Goal: Obtain resource: Download file/media

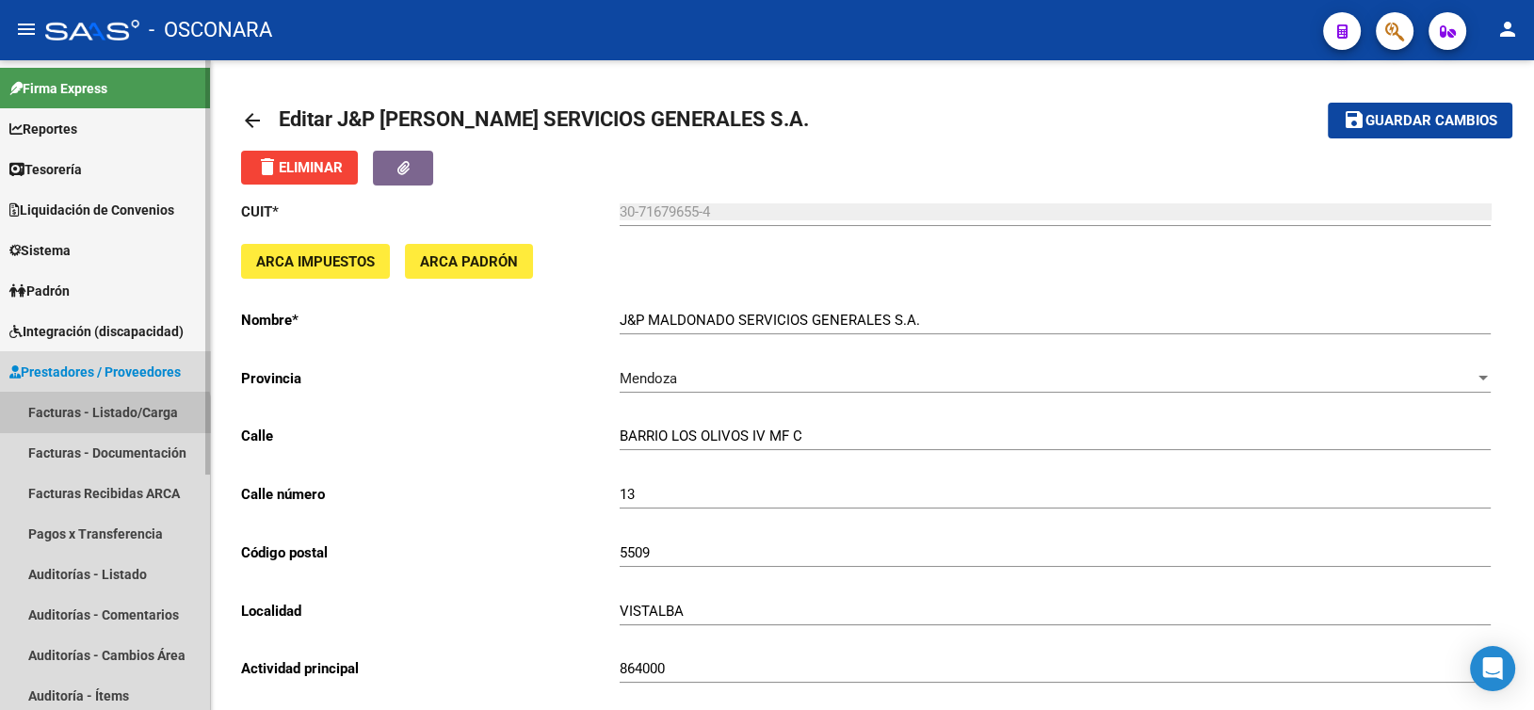
click at [77, 425] on link "Facturas - Listado/Carga" at bounding box center [105, 412] width 210 height 41
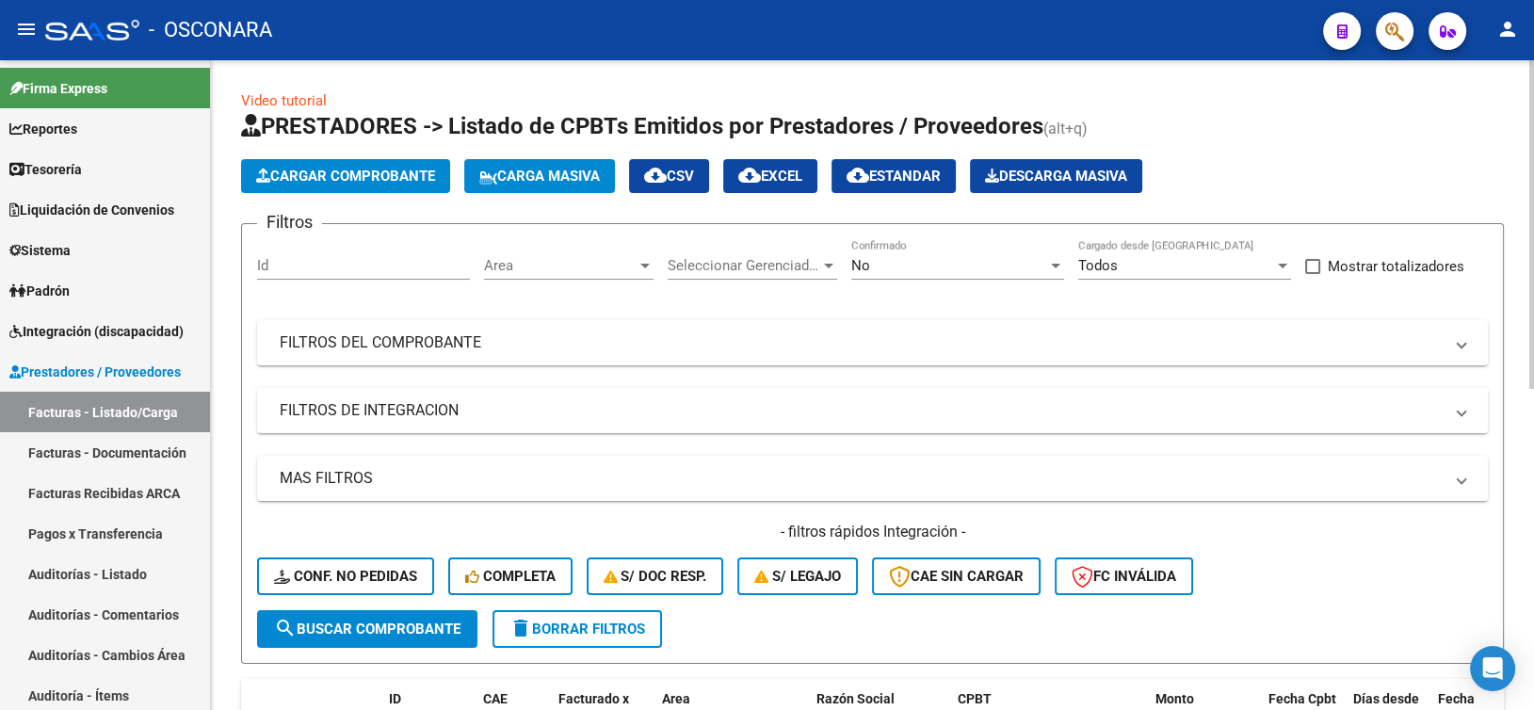
click at [324, 284] on div "Id" at bounding box center [363, 268] width 213 height 58
click at [324, 275] on div "Id" at bounding box center [363, 259] width 213 height 41
type input "9256"
click at [900, 261] on div "No" at bounding box center [949, 265] width 196 height 17
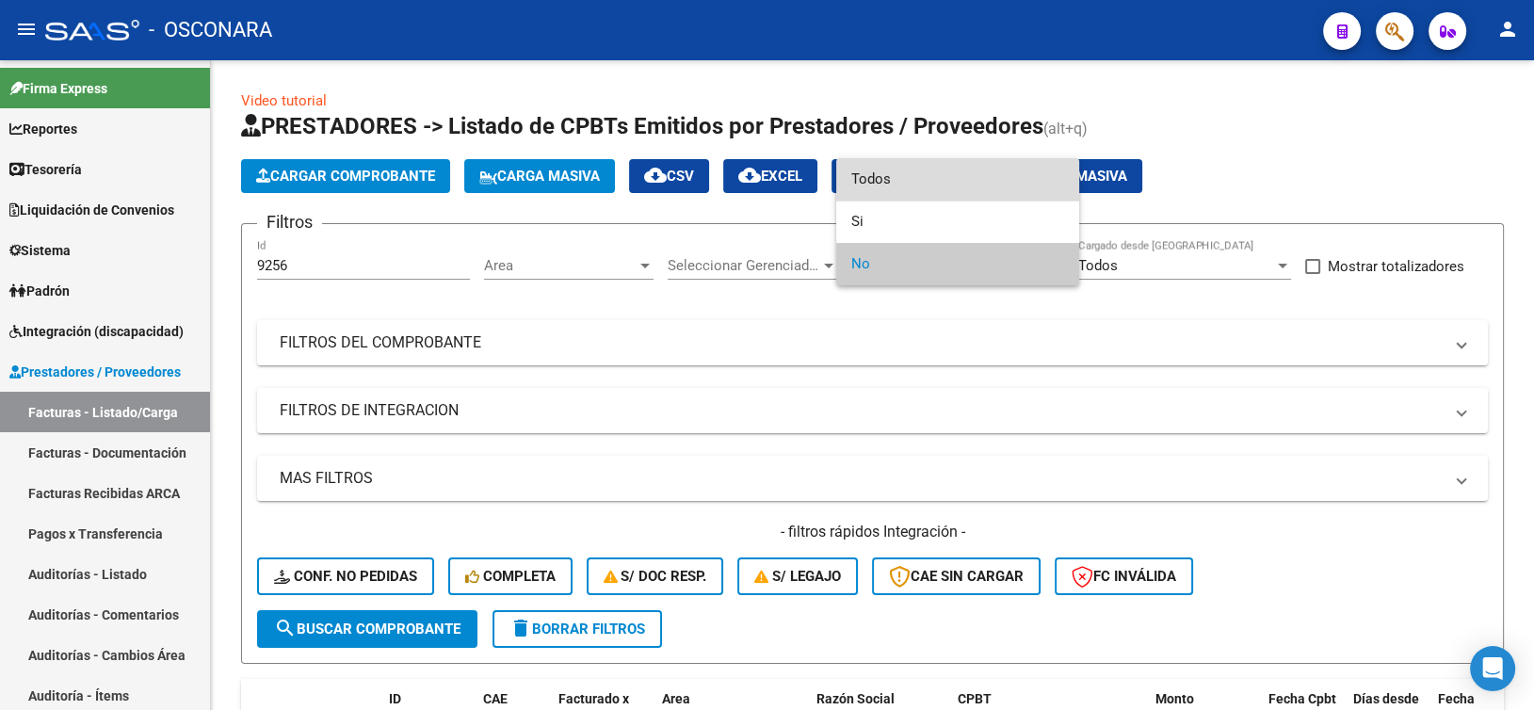
click at [905, 189] on span "Todos" at bounding box center [957, 179] width 213 height 42
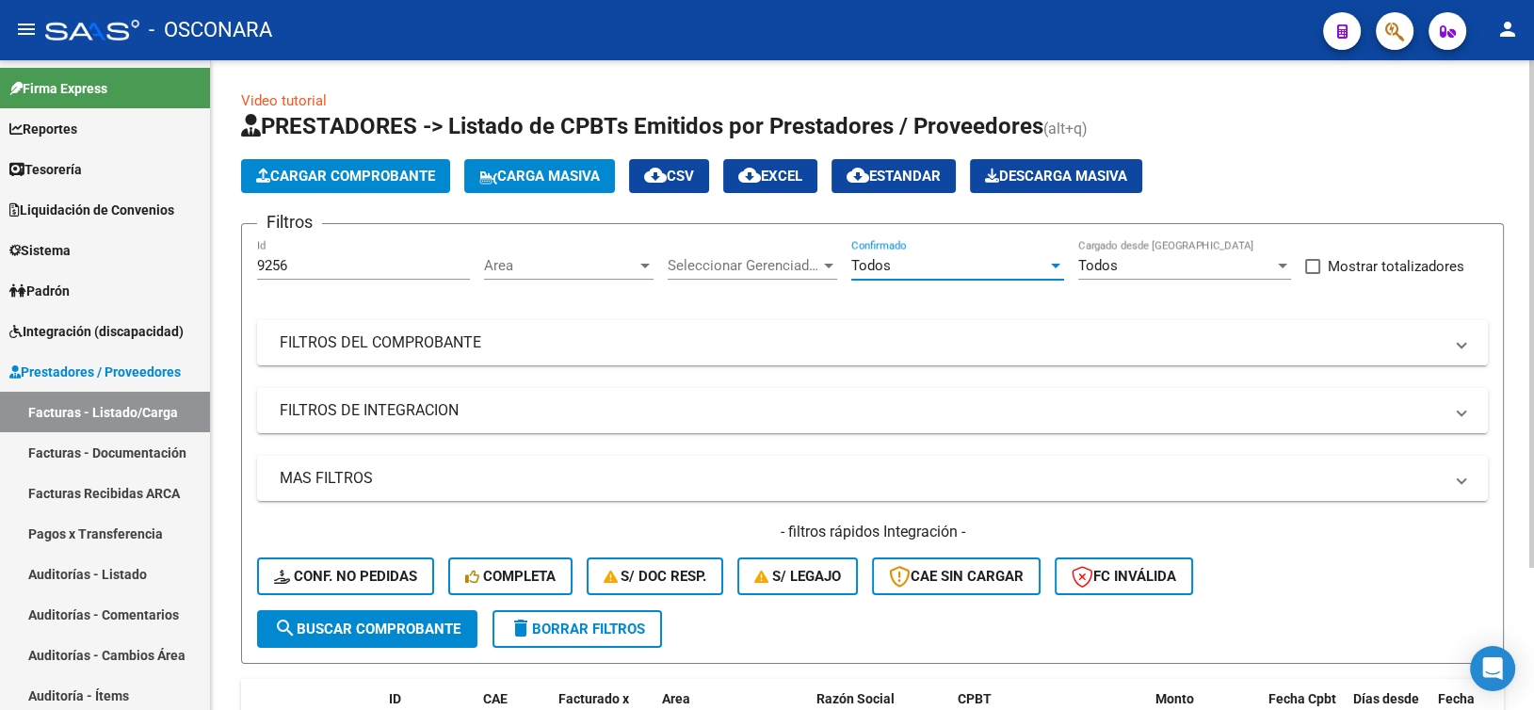
click at [416, 622] on span "search Buscar Comprobante" at bounding box center [367, 629] width 186 height 17
drag, startPoint x: 299, startPoint y: 267, endPoint x: 214, endPoint y: 247, distance: 87.3
click at [214, 247] on div "Video tutorial PRESTADORES -> Listado de CPBTs Emitidos por Prestadores / Prove…" at bounding box center [872, 484] width 1323 height 849
click at [464, 345] on mat-panel-title "FILTROS DEL COMPROBANTE" at bounding box center [861, 342] width 1163 height 21
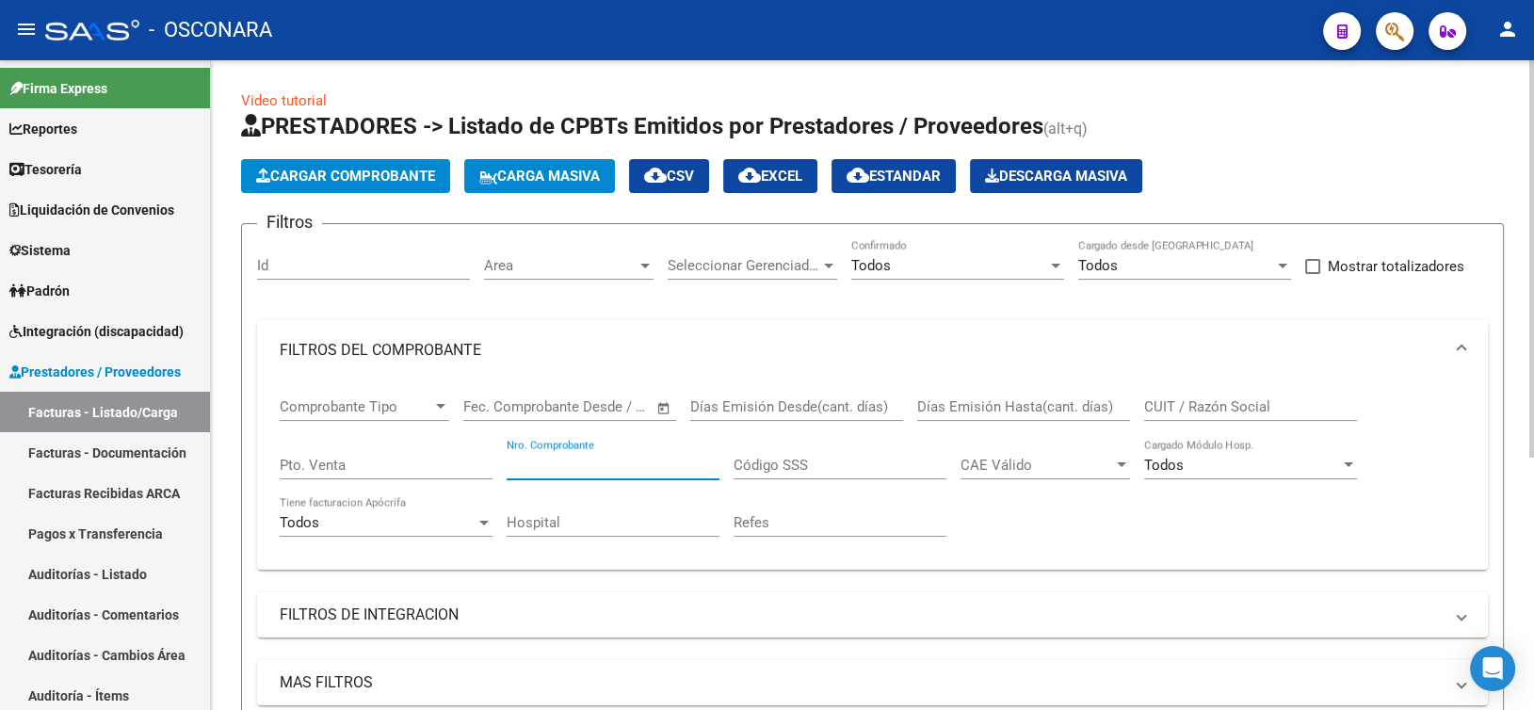
click at [605, 458] on input "Nro. Comprobante" at bounding box center [613, 465] width 213 height 17
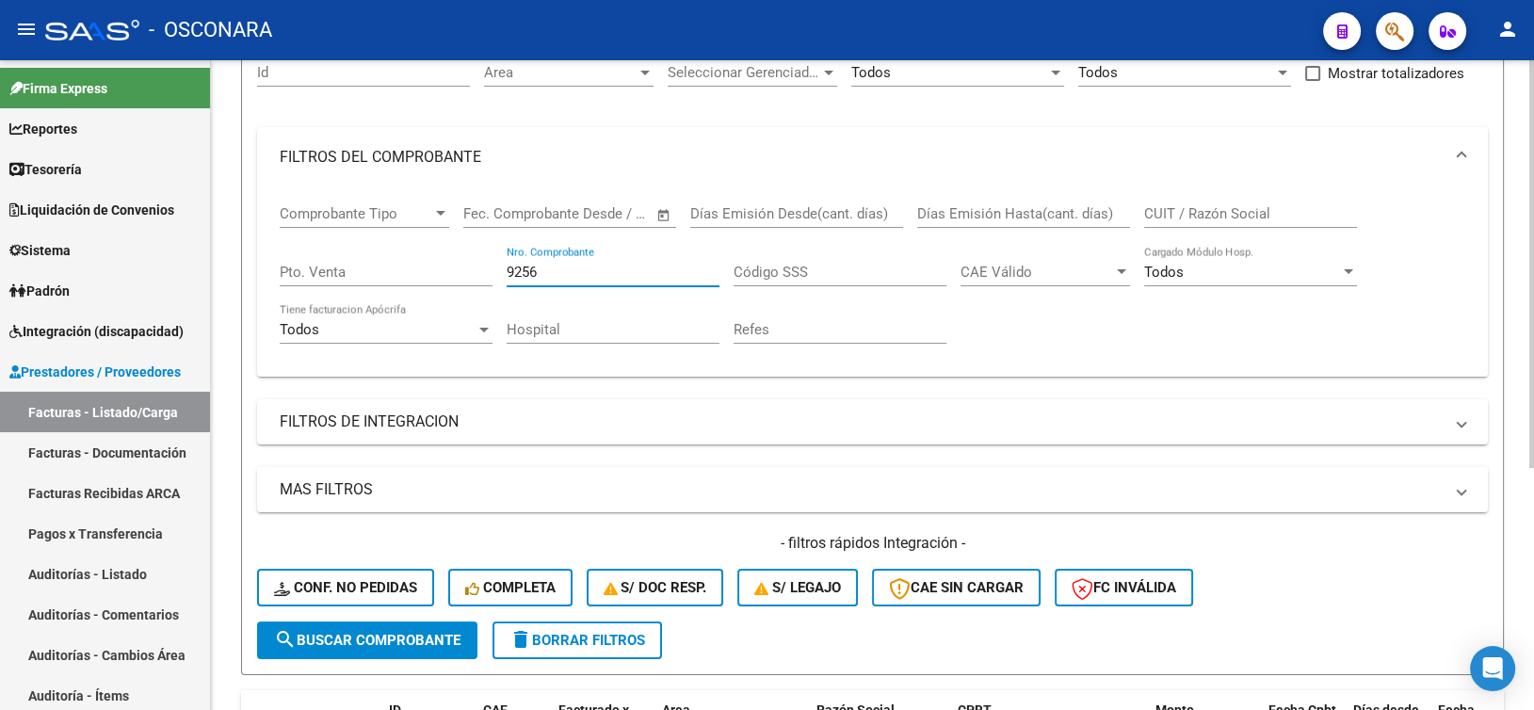
scroll to position [188, 0]
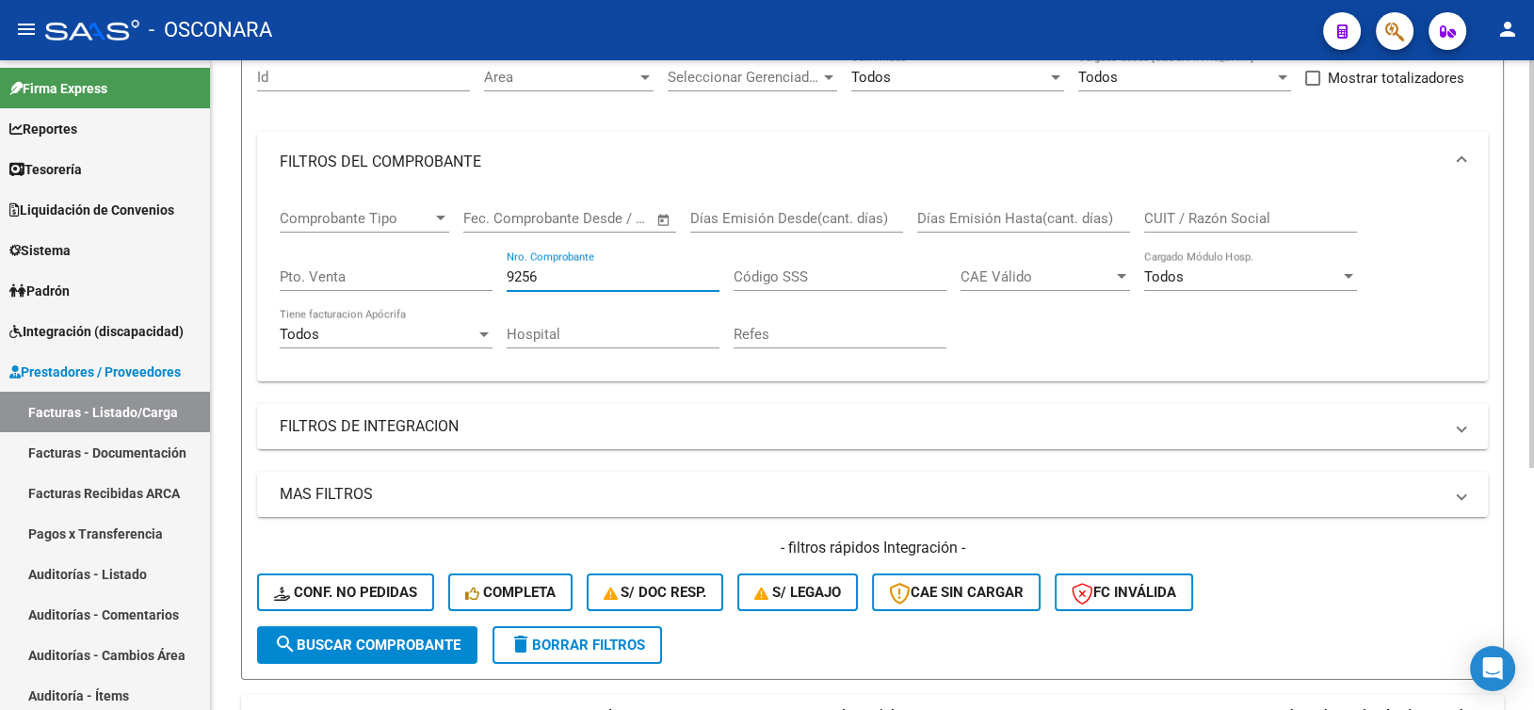
type input "9256"
click at [694, 158] on mat-panel-title "FILTROS DEL COMPROBANTE" at bounding box center [861, 162] width 1163 height 21
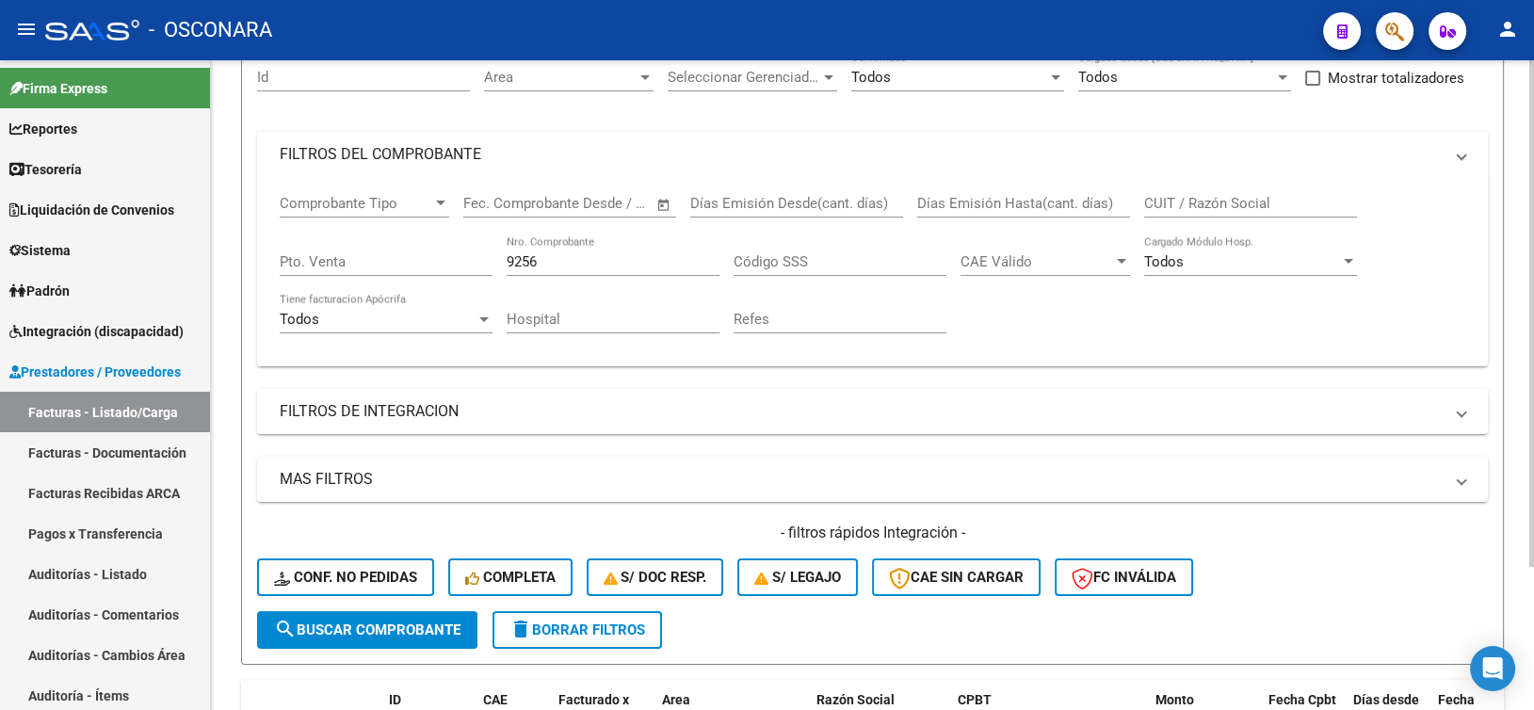
scroll to position [182, 0]
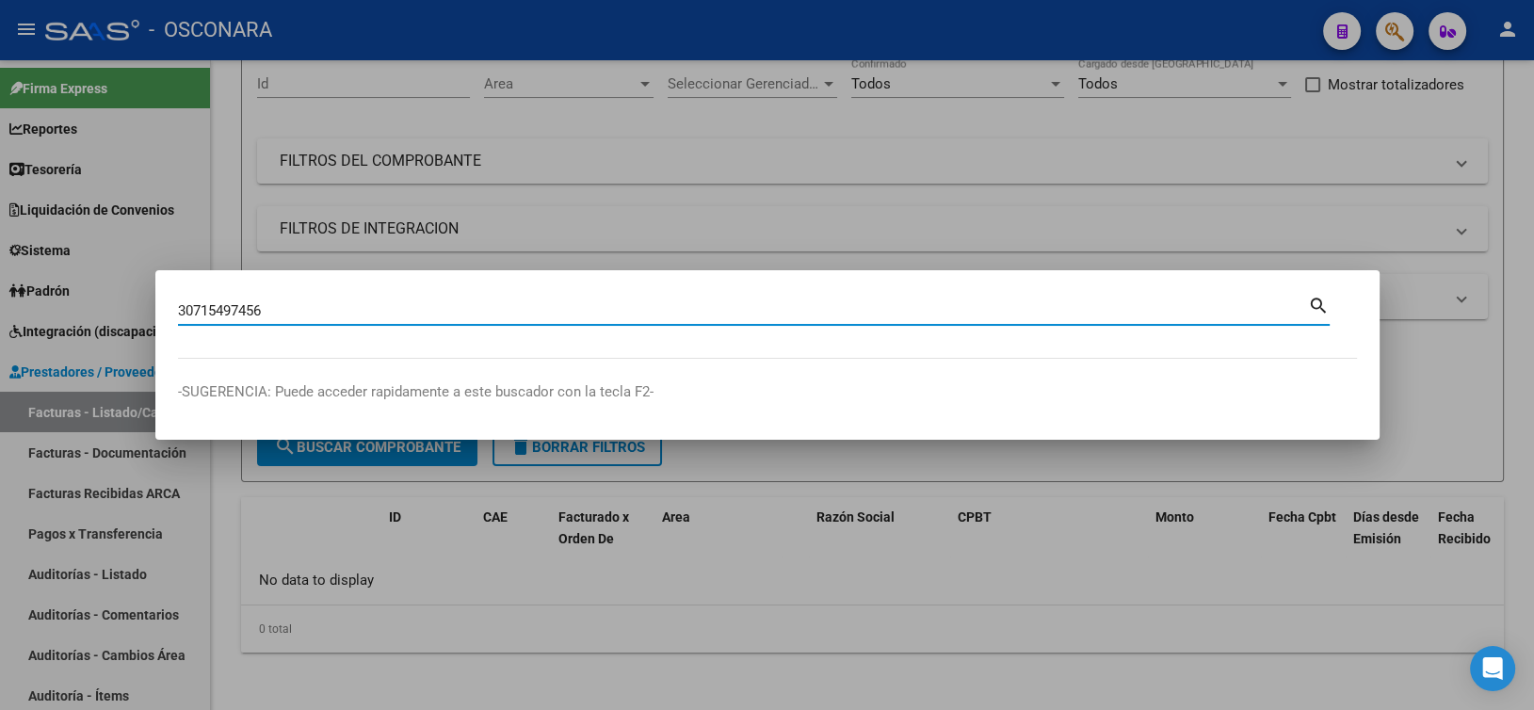
type input "30715497456"
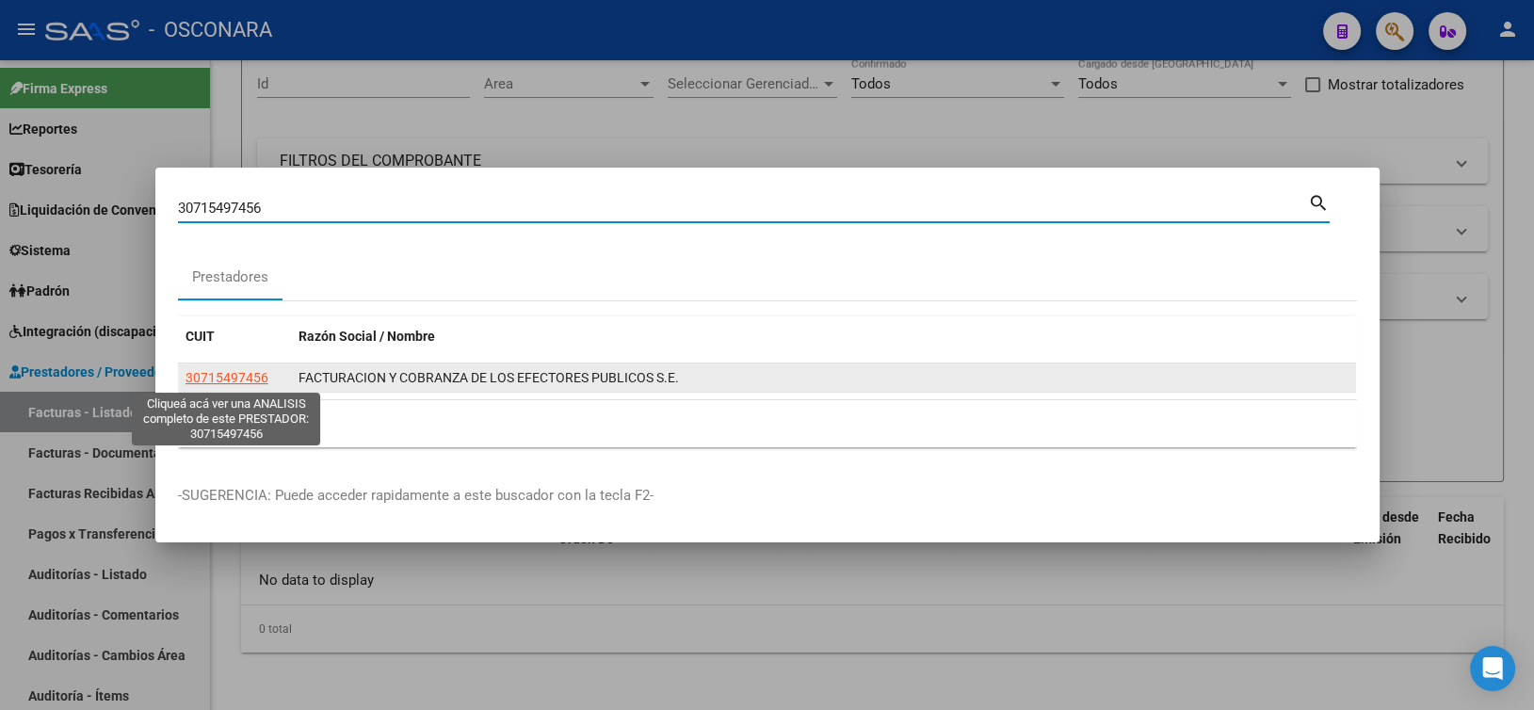
click at [251, 381] on span "30715497456" at bounding box center [227, 377] width 83 height 15
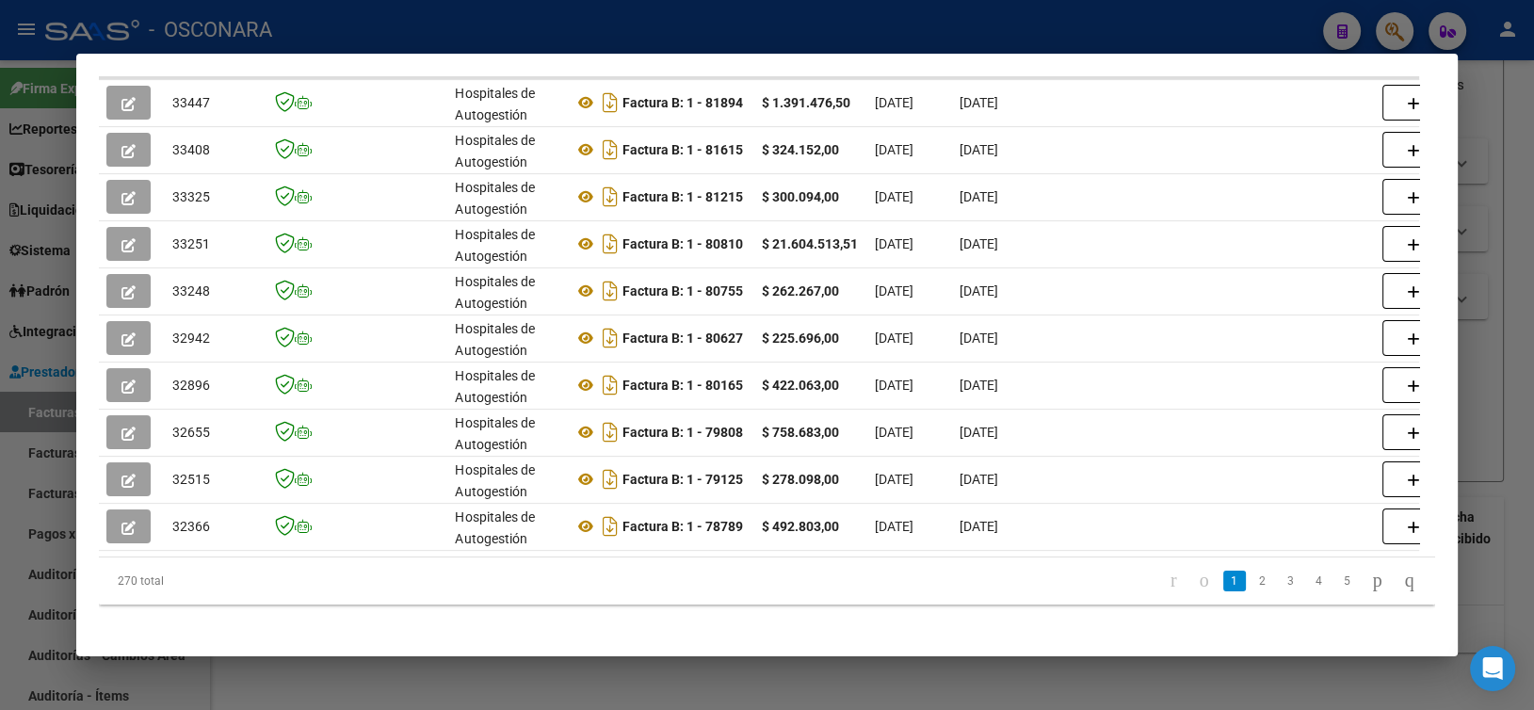
scroll to position [532, 0]
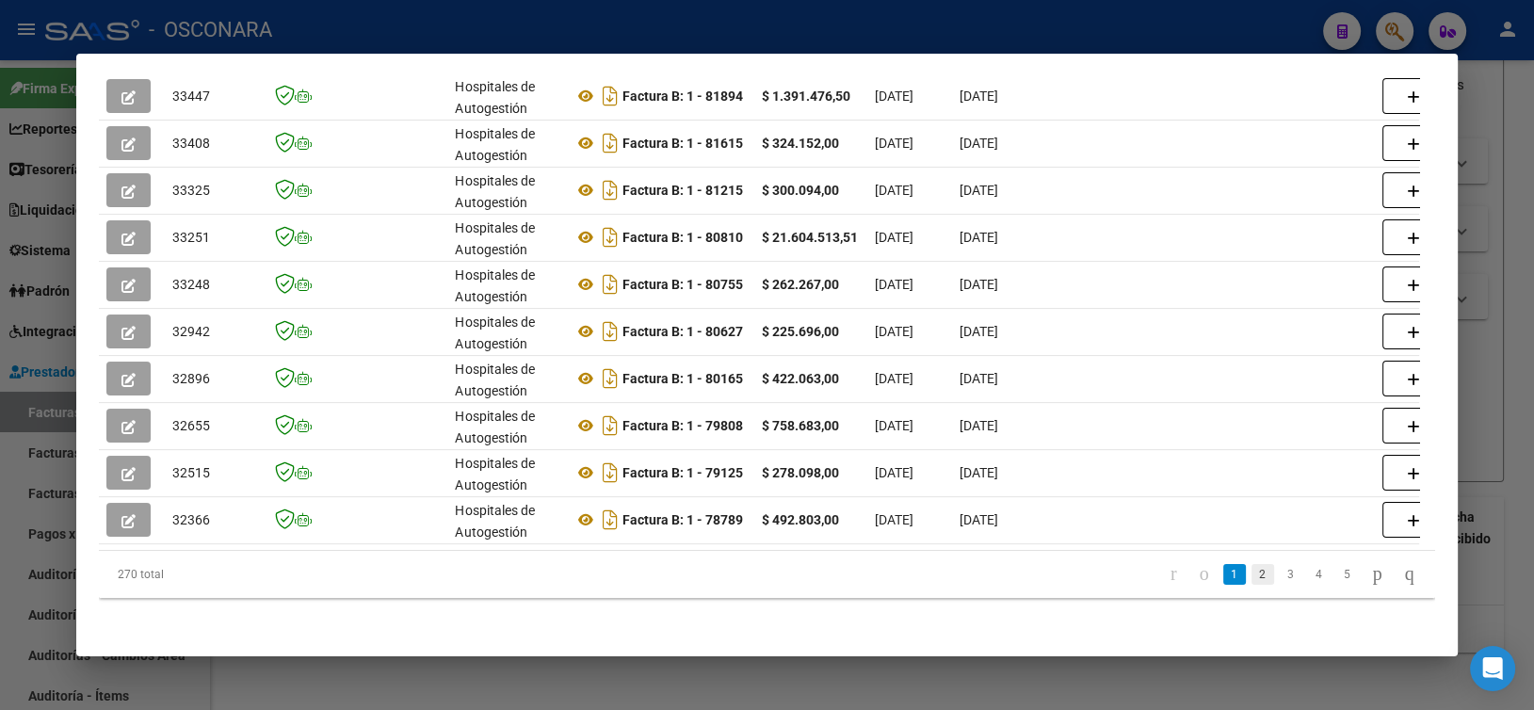
click at [1252, 575] on link "2" at bounding box center [1263, 574] width 23 height 21
click at [1280, 580] on link "3" at bounding box center [1291, 574] width 23 height 21
click at [1252, 576] on link "2" at bounding box center [1263, 574] width 23 height 21
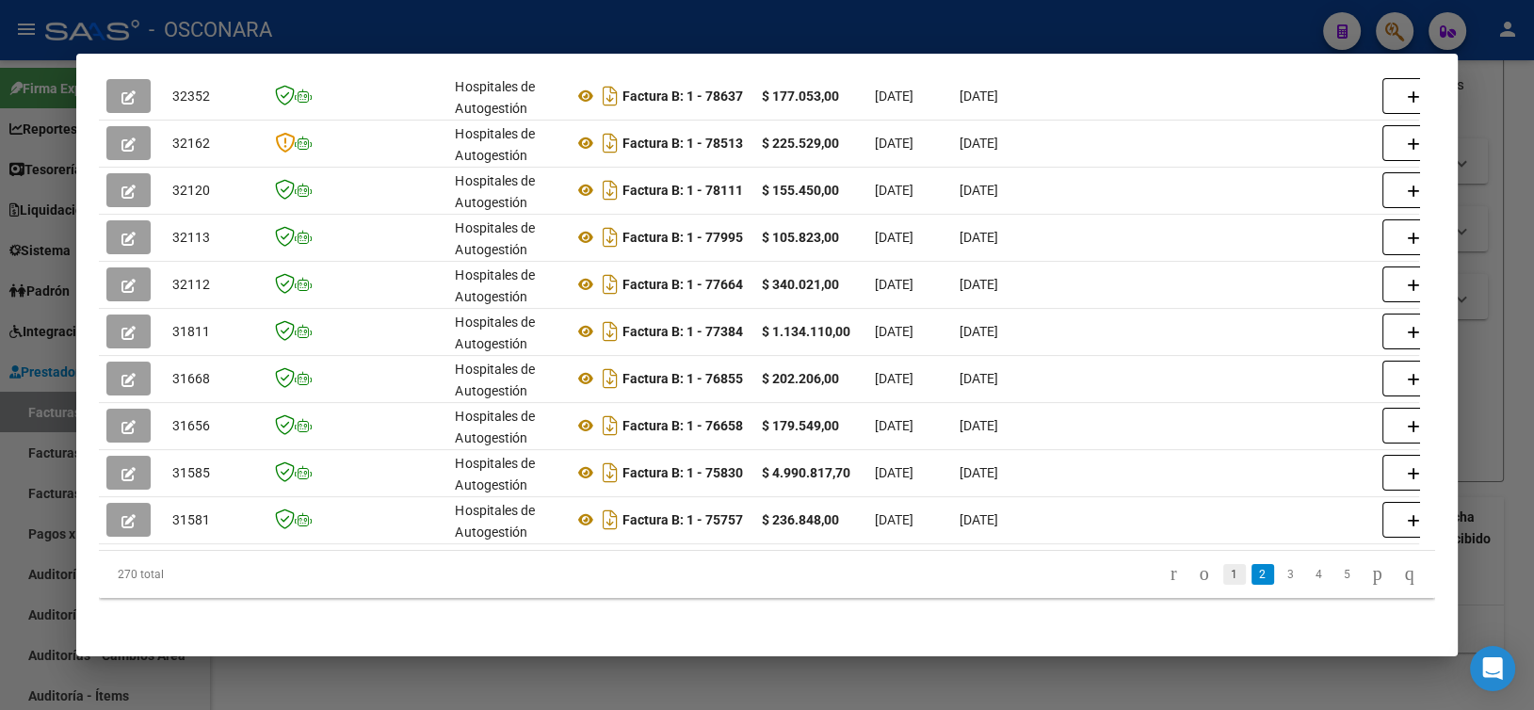
click at [1223, 571] on link "1" at bounding box center [1234, 574] width 23 height 21
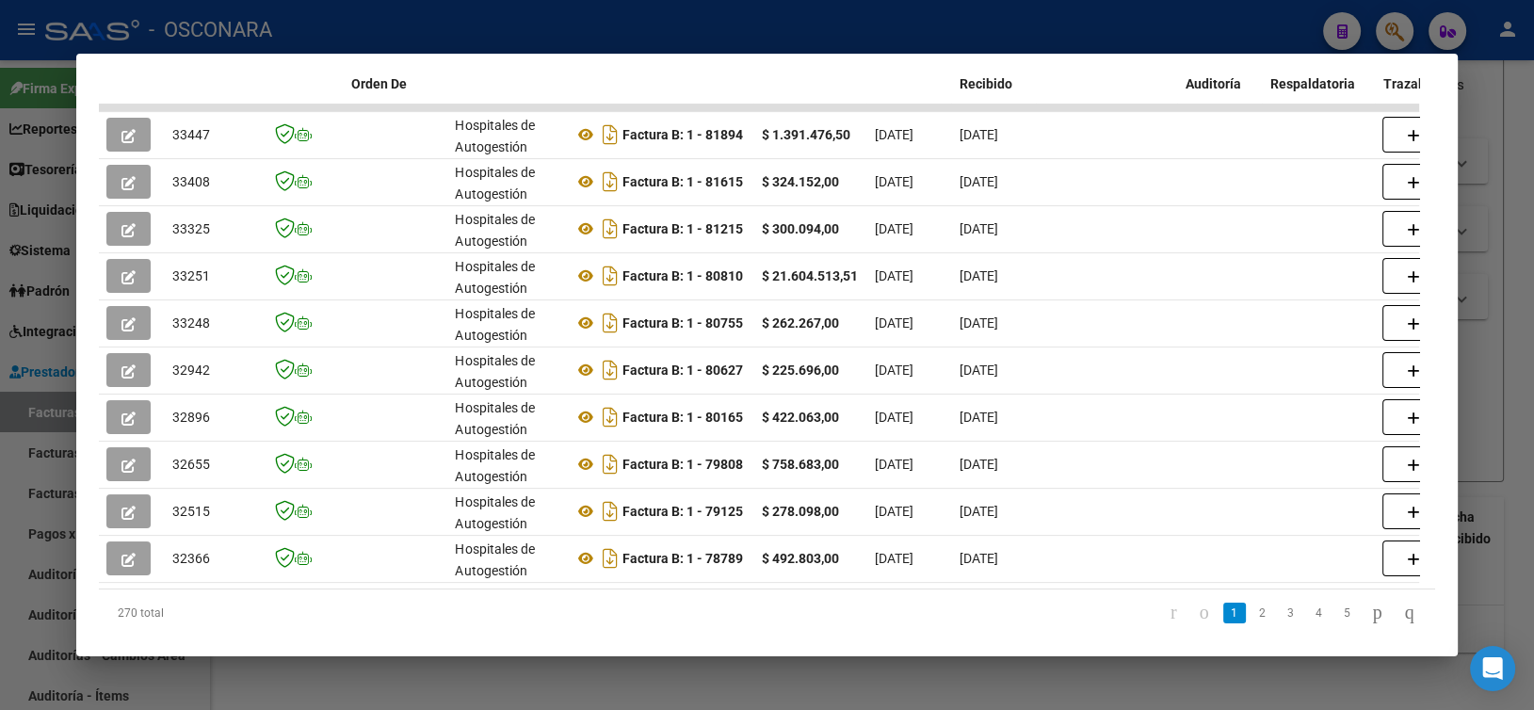
scroll to position [438, 0]
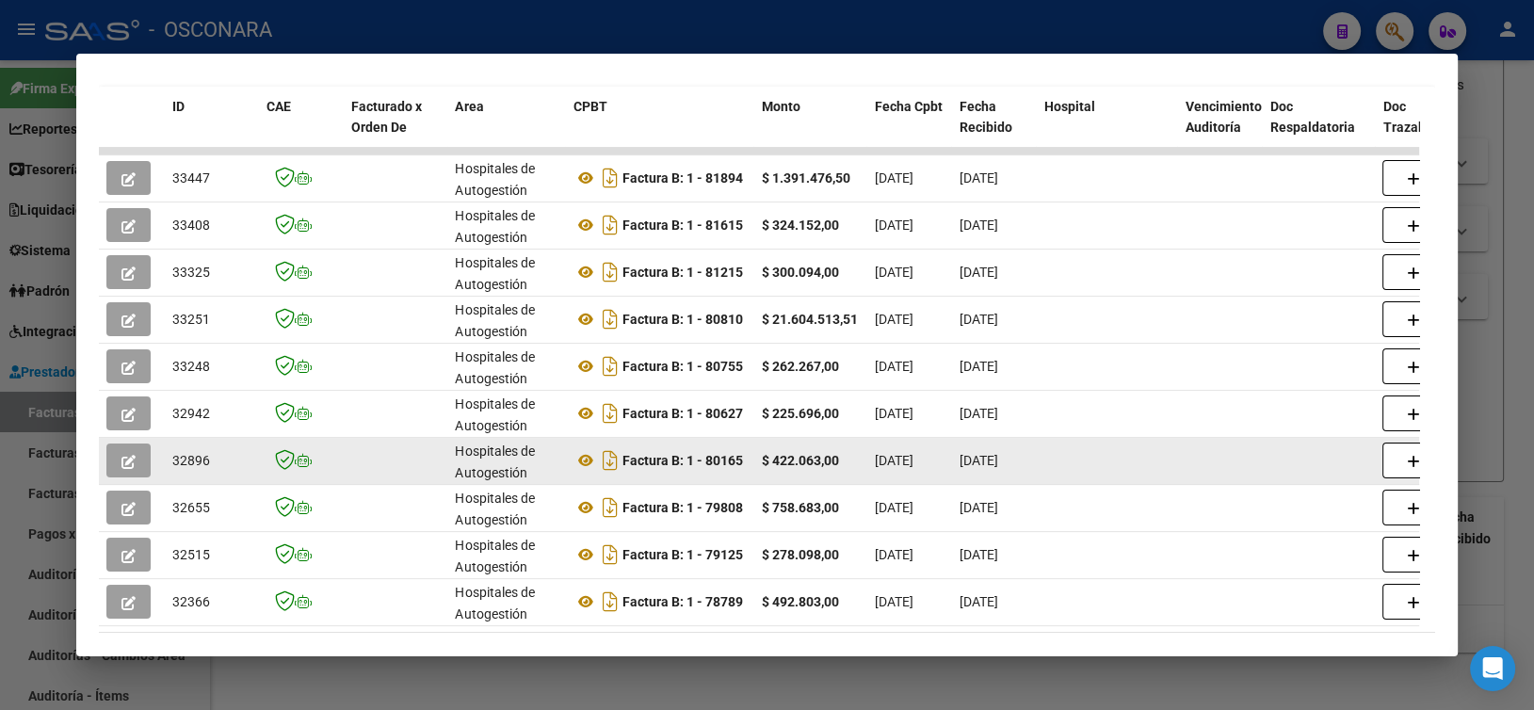
click at [120, 459] on button "button" at bounding box center [128, 461] width 44 height 34
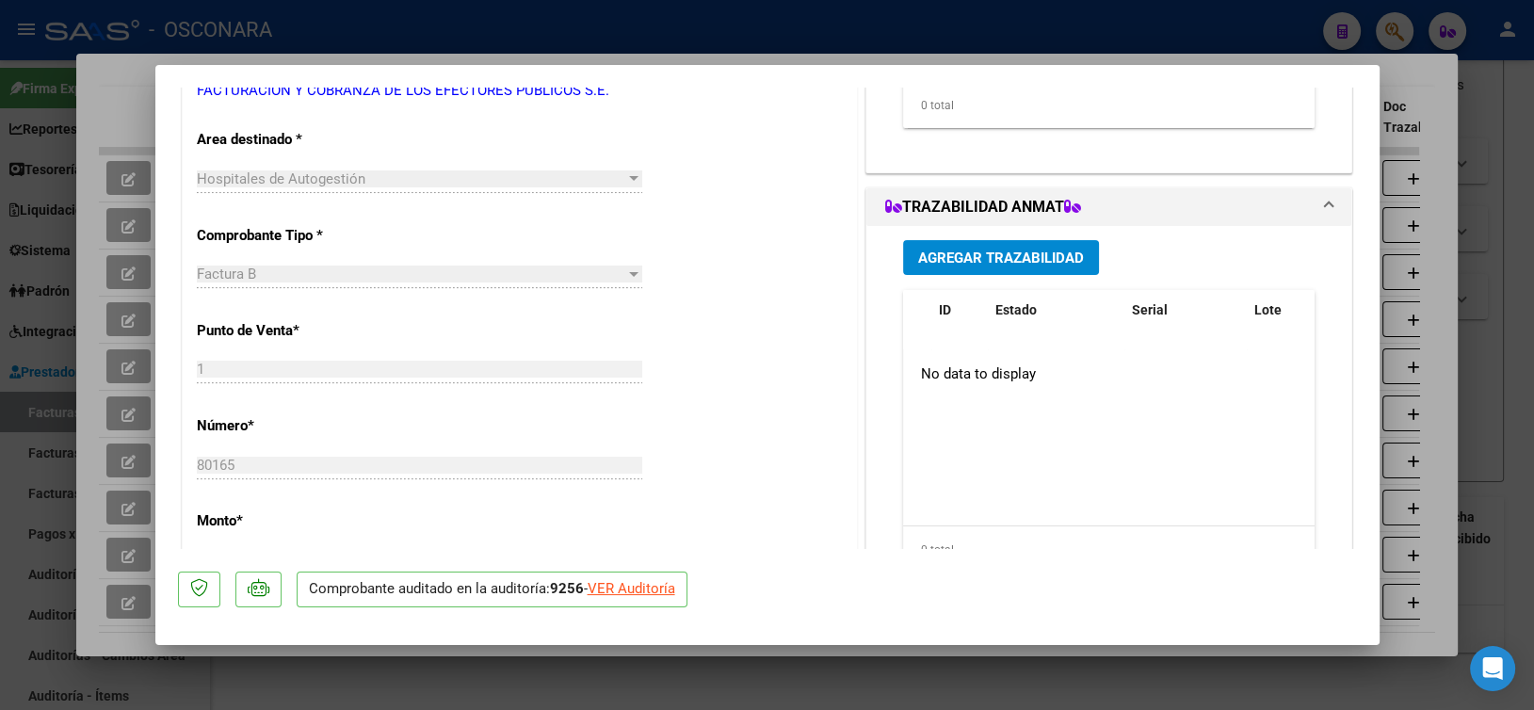
scroll to position [377, 0]
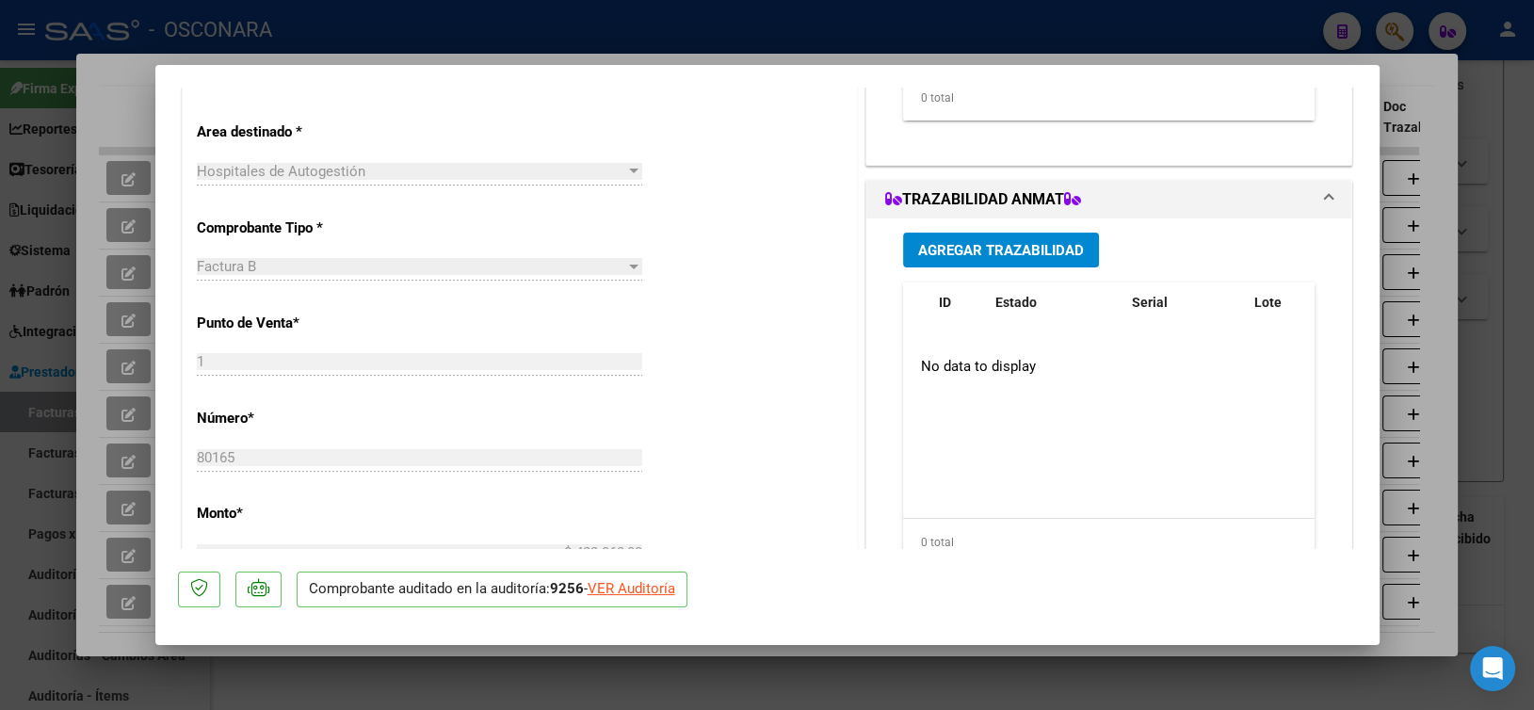
click at [625, 591] on div "VER Auditoría" at bounding box center [632, 589] width 88 height 22
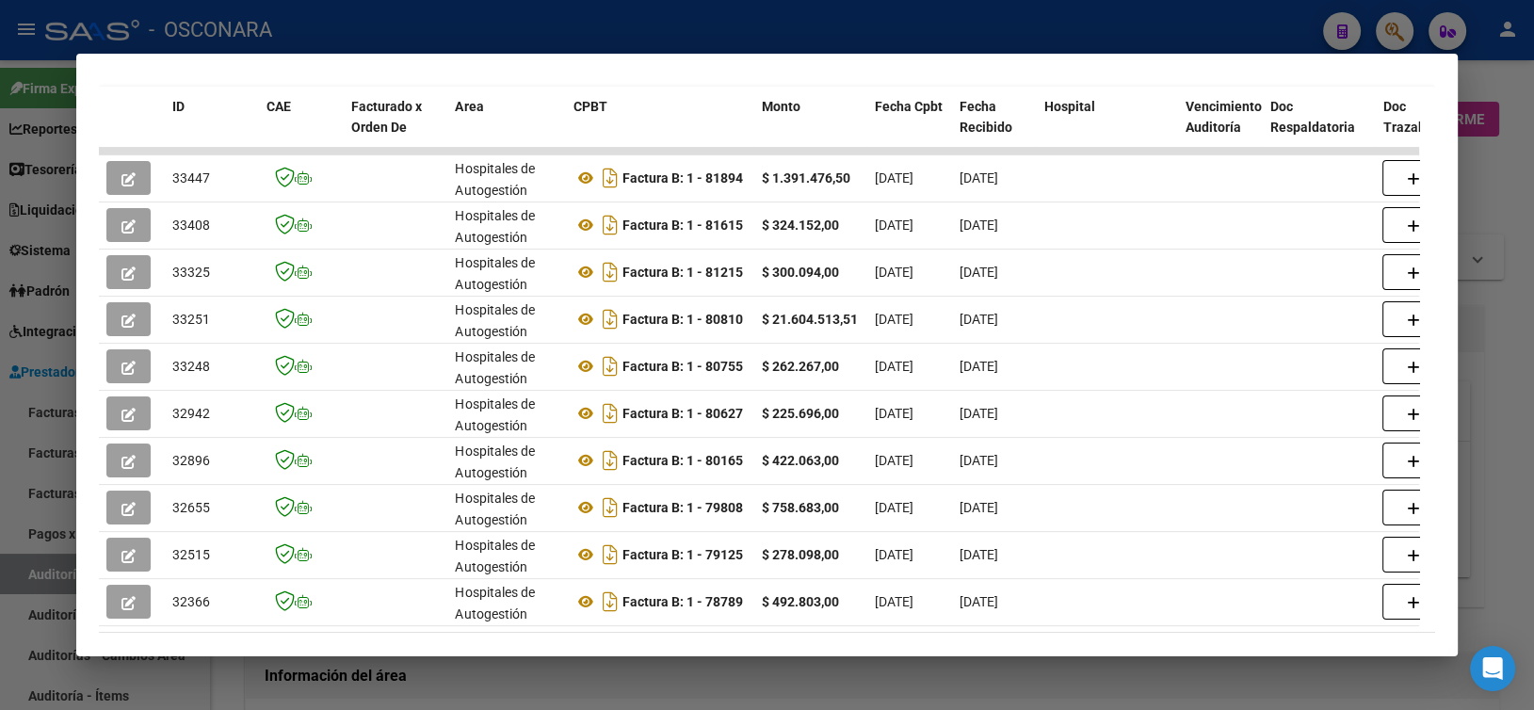
click at [1145, 24] on div at bounding box center [767, 355] width 1534 height 710
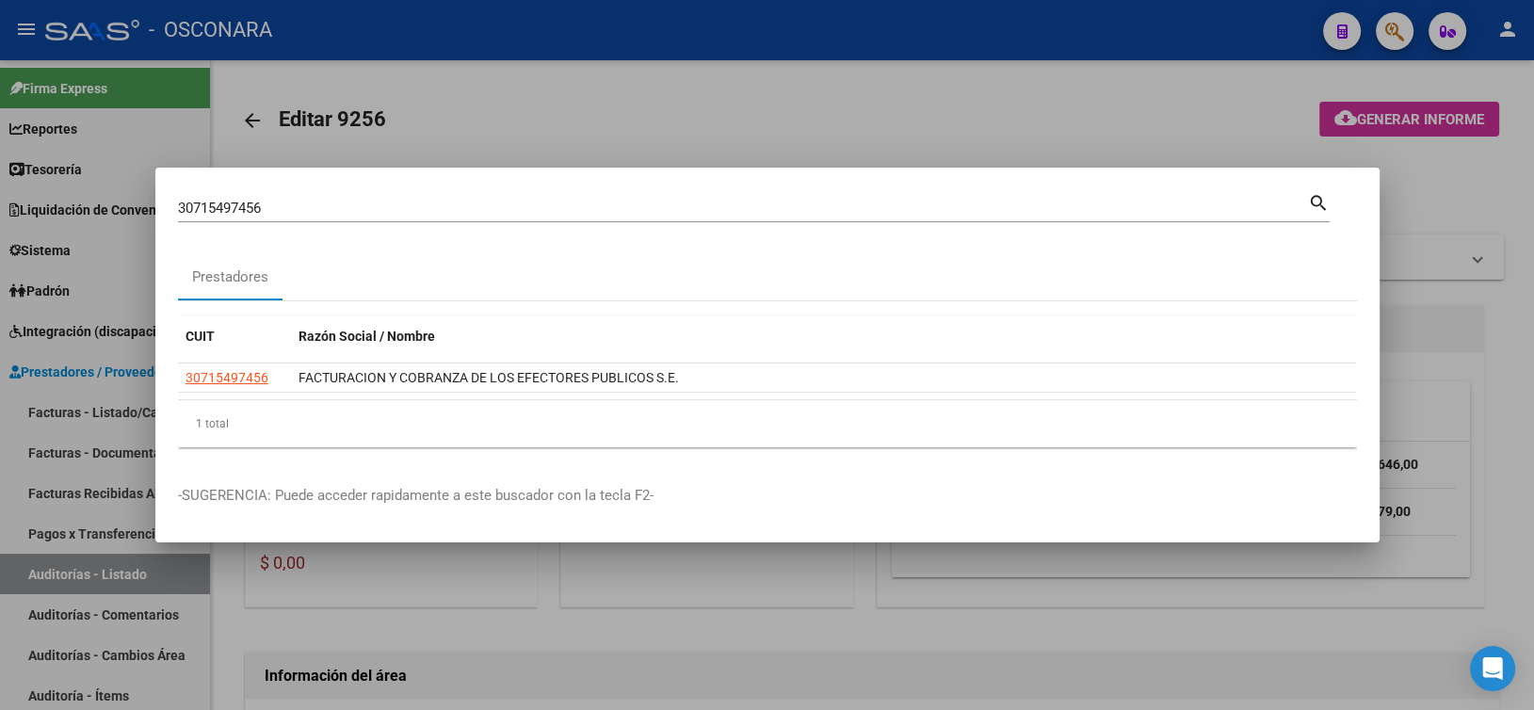
click at [469, 188] on mat-dialog-container "30715497456 Buscar (apellido, dni, cuil, nro traspaso, cuit, obra social) searc…" at bounding box center [767, 356] width 1224 height 376
click at [492, 146] on div at bounding box center [767, 355] width 1534 height 710
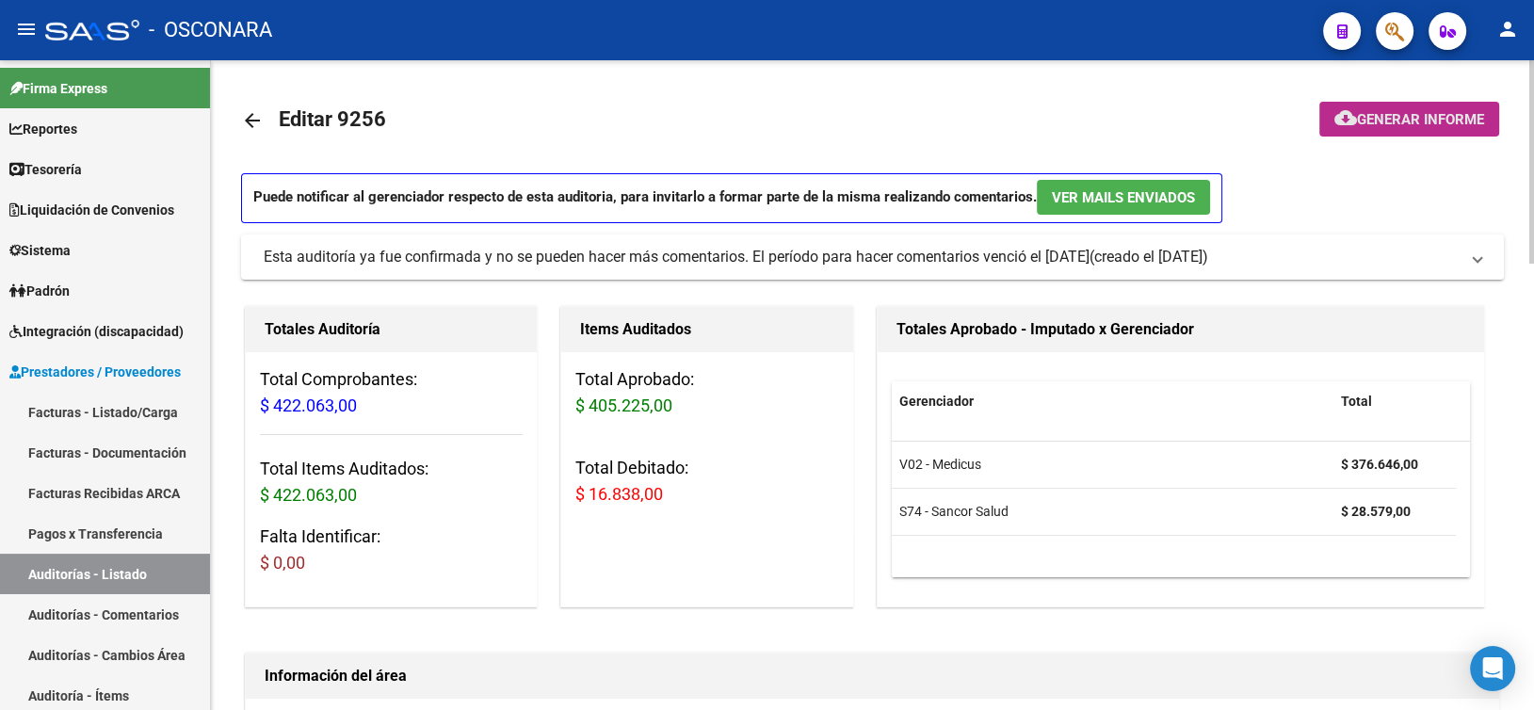
click at [1370, 122] on span "Generar informe" at bounding box center [1420, 119] width 127 height 17
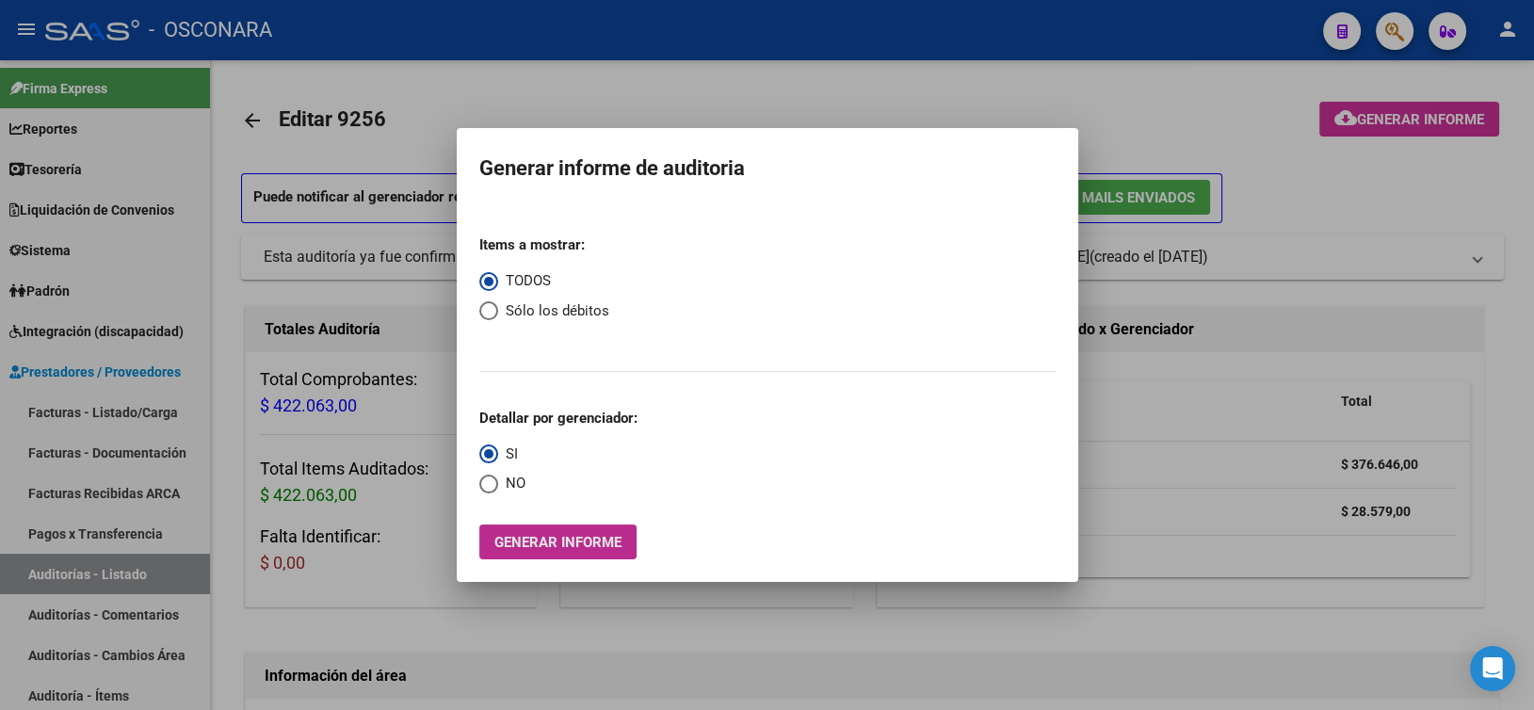
click at [599, 541] on span "Generar informe" at bounding box center [557, 542] width 127 height 17
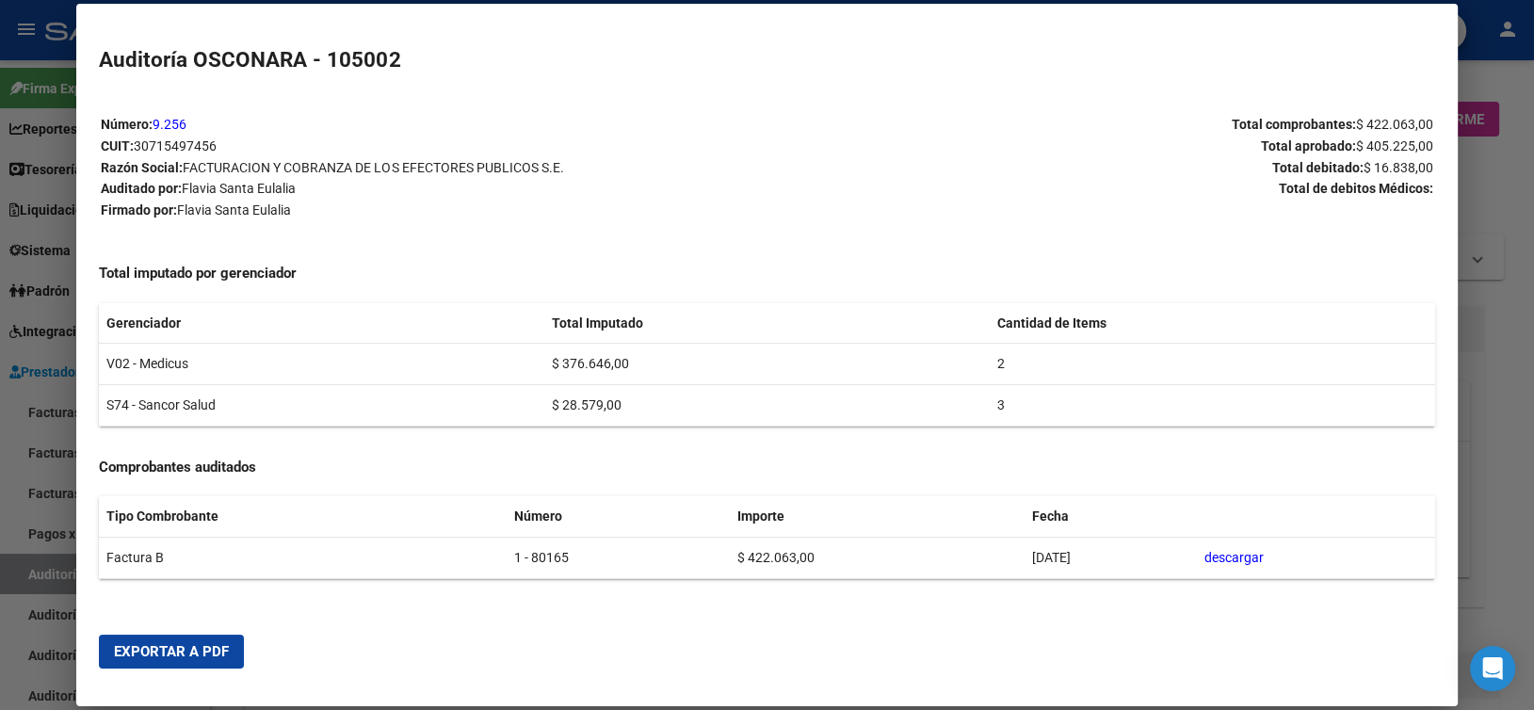
click at [169, 125] on link "9.256" at bounding box center [170, 124] width 34 height 15
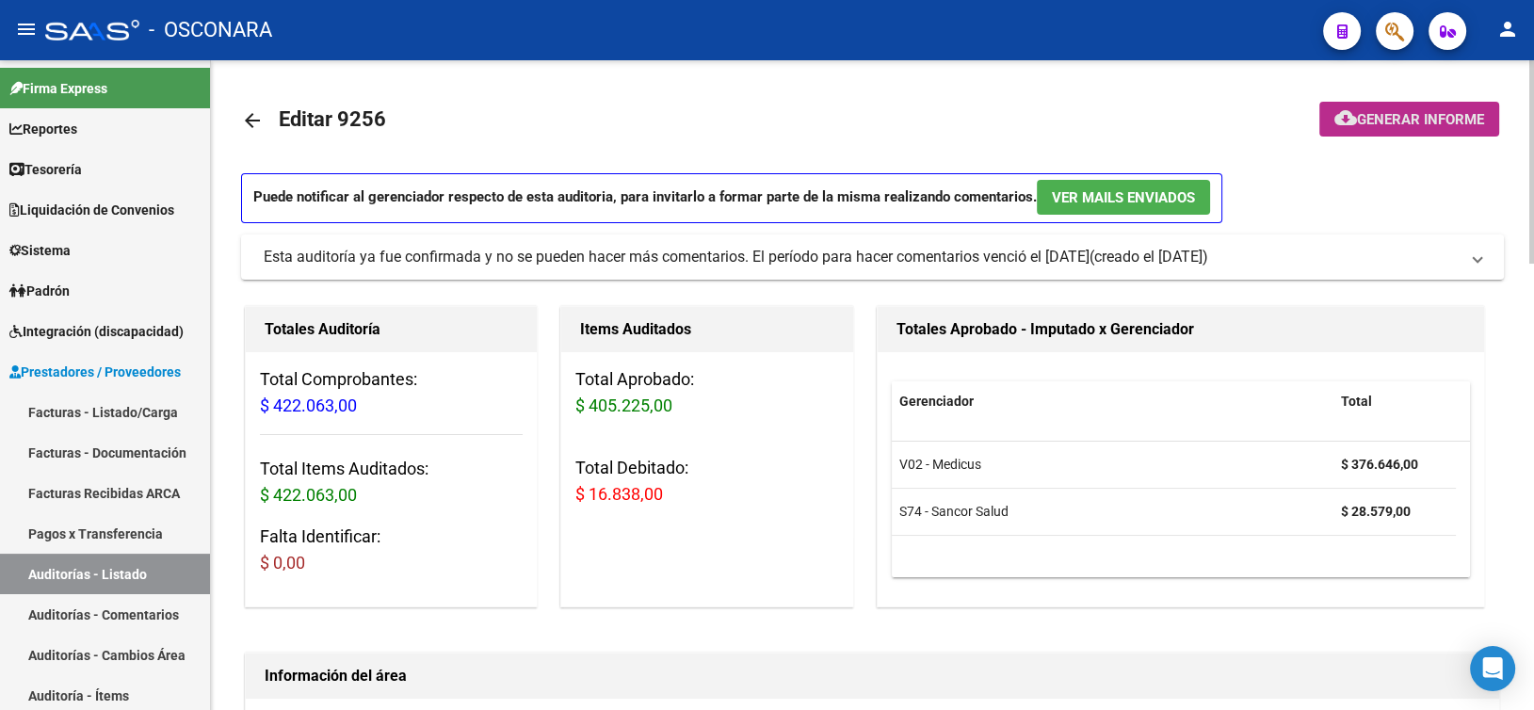
click at [1358, 128] on button "cloud_download Generar informe" at bounding box center [1410, 119] width 180 height 35
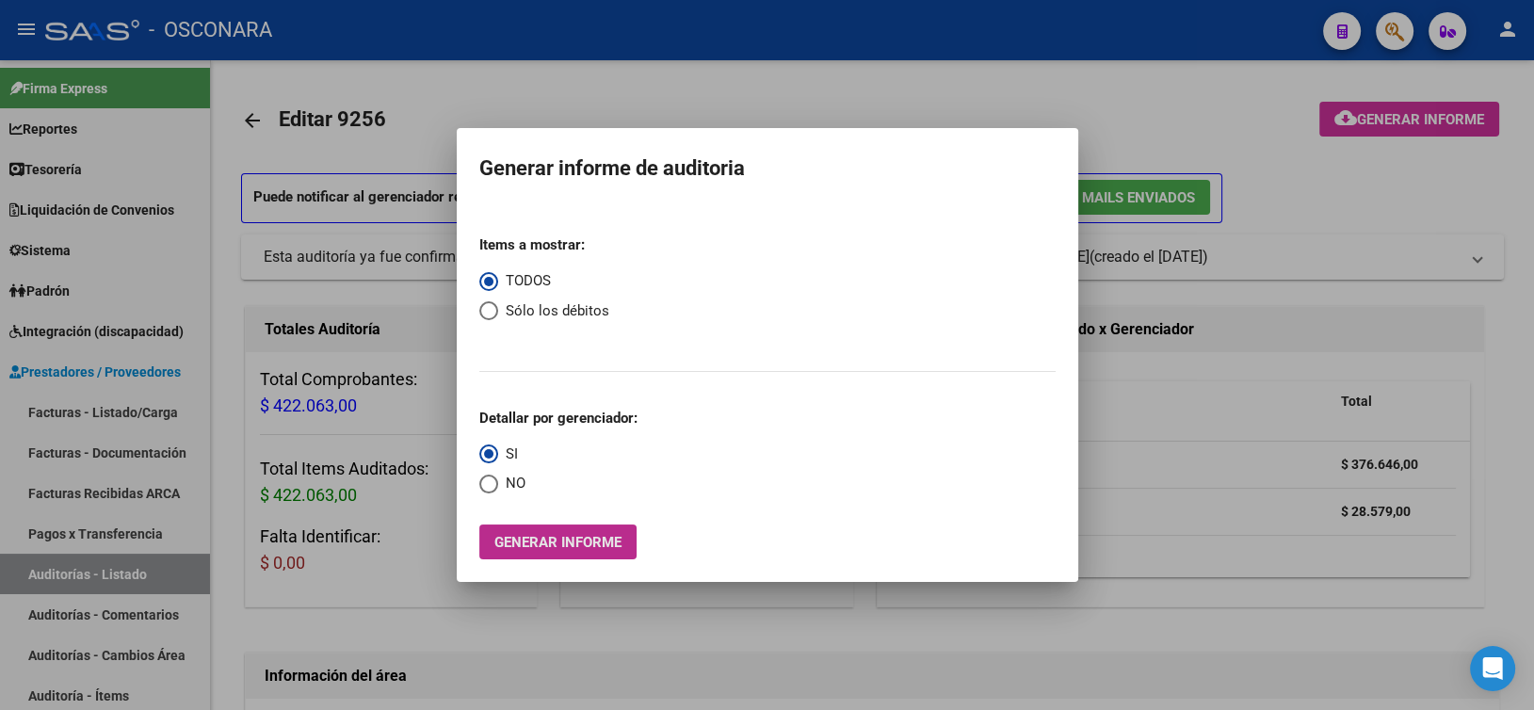
click at [541, 545] on span "Generar informe" at bounding box center [557, 542] width 127 height 17
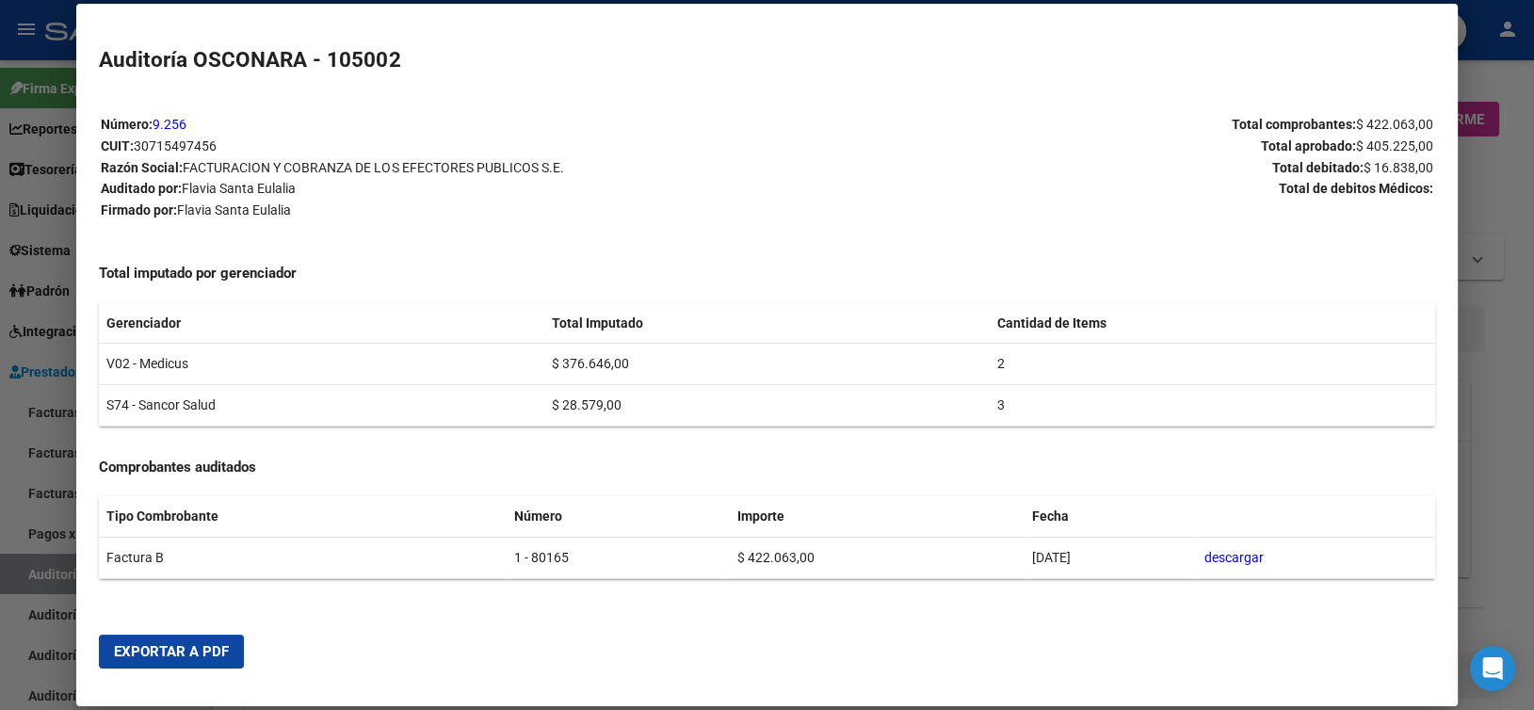
drag, startPoint x: 202, startPoint y: 121, endPoint x: 153, endPoint y: 118, distance: 49.1
click at [153, 118] on p "Número: 9.256" at bounding box center [433, 125] width 665 height 22
copy p "9.256"
click at [203, 655] on span "Exportar a PDF" at bounding box center [171, 651] width 115 height 17
click at [1500, 382] on div at bounding box center [767, 355] width 1534 height 710
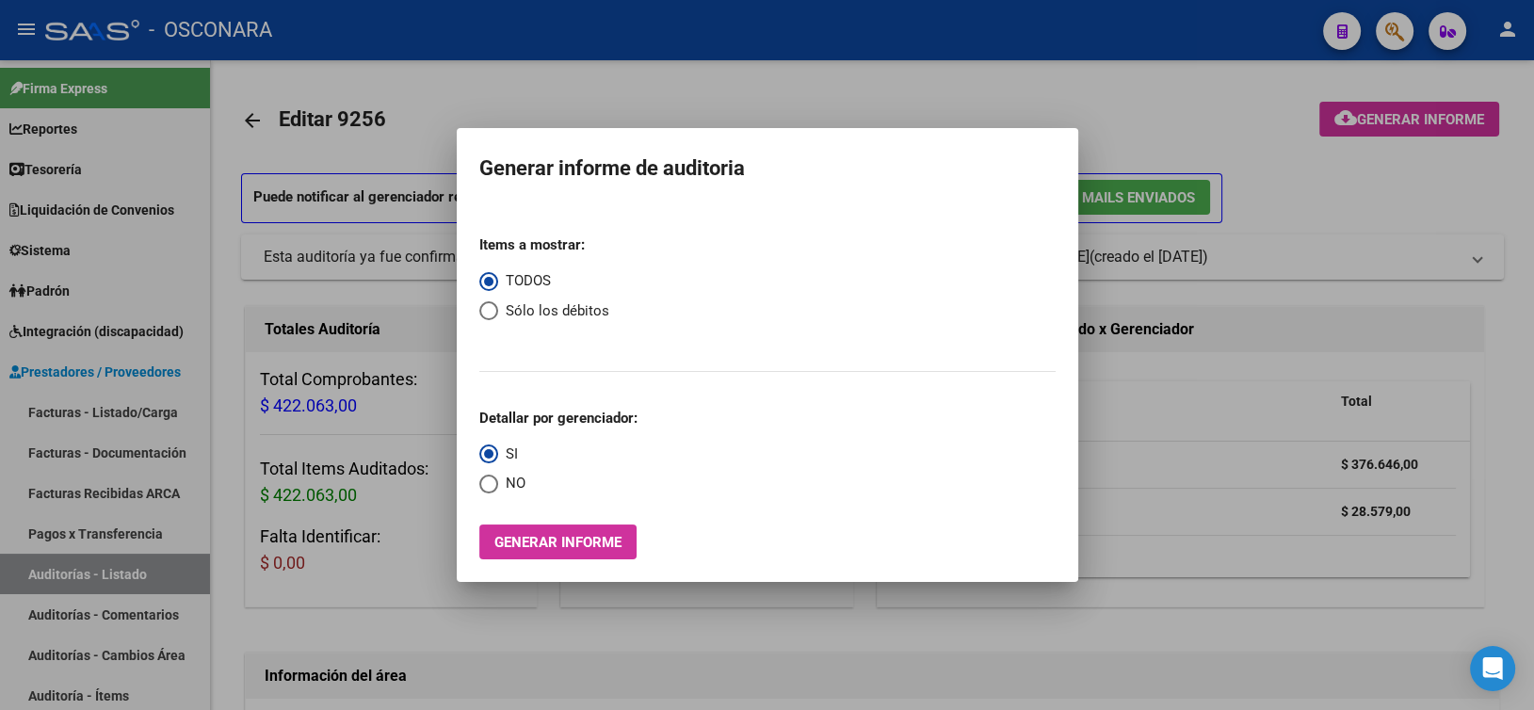
click at [1172, 91] on div at bounding box center [767, 355] width 1534 height 710
